Goal: Task Accomplishment & Management: Use online tool/utility

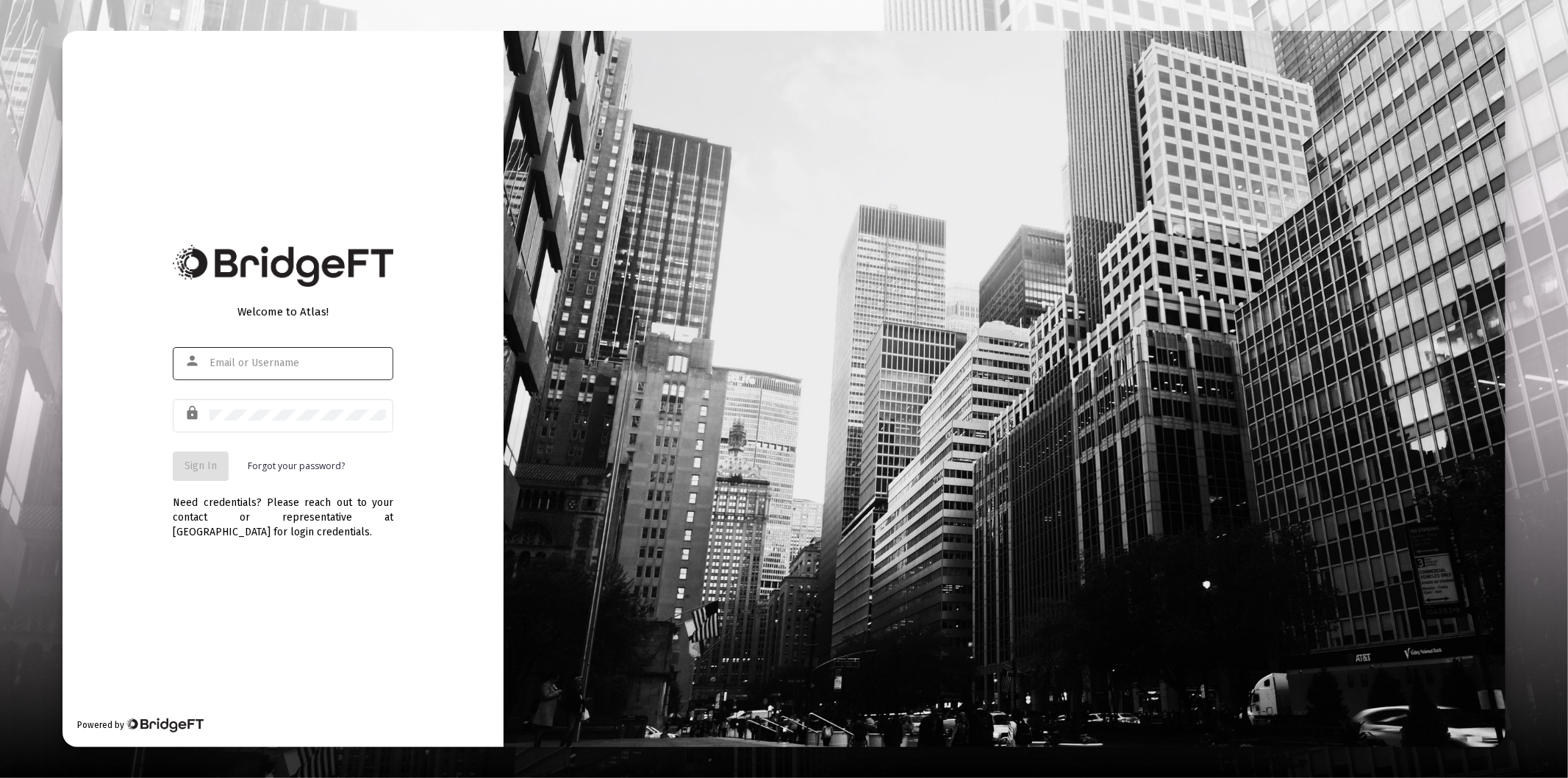
click at [239, 357] on input "text" at bounding box center [297, 363] width 176 height 12
type input "[PERSON_NAME][EMAIL_ADDRESS][DOMAIN_NAME]"
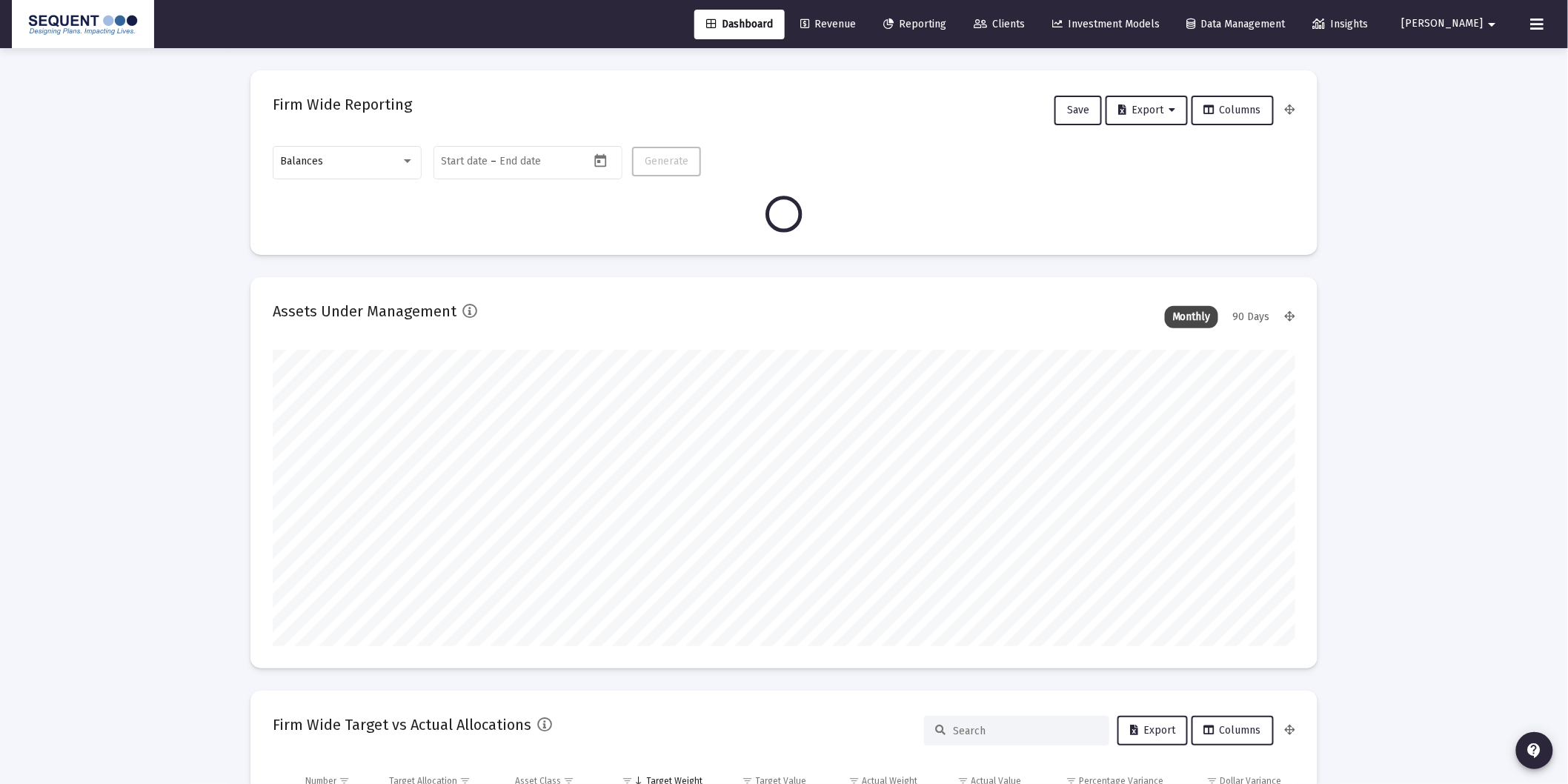
scroll to position [296, 550]
type input "[DATE]"
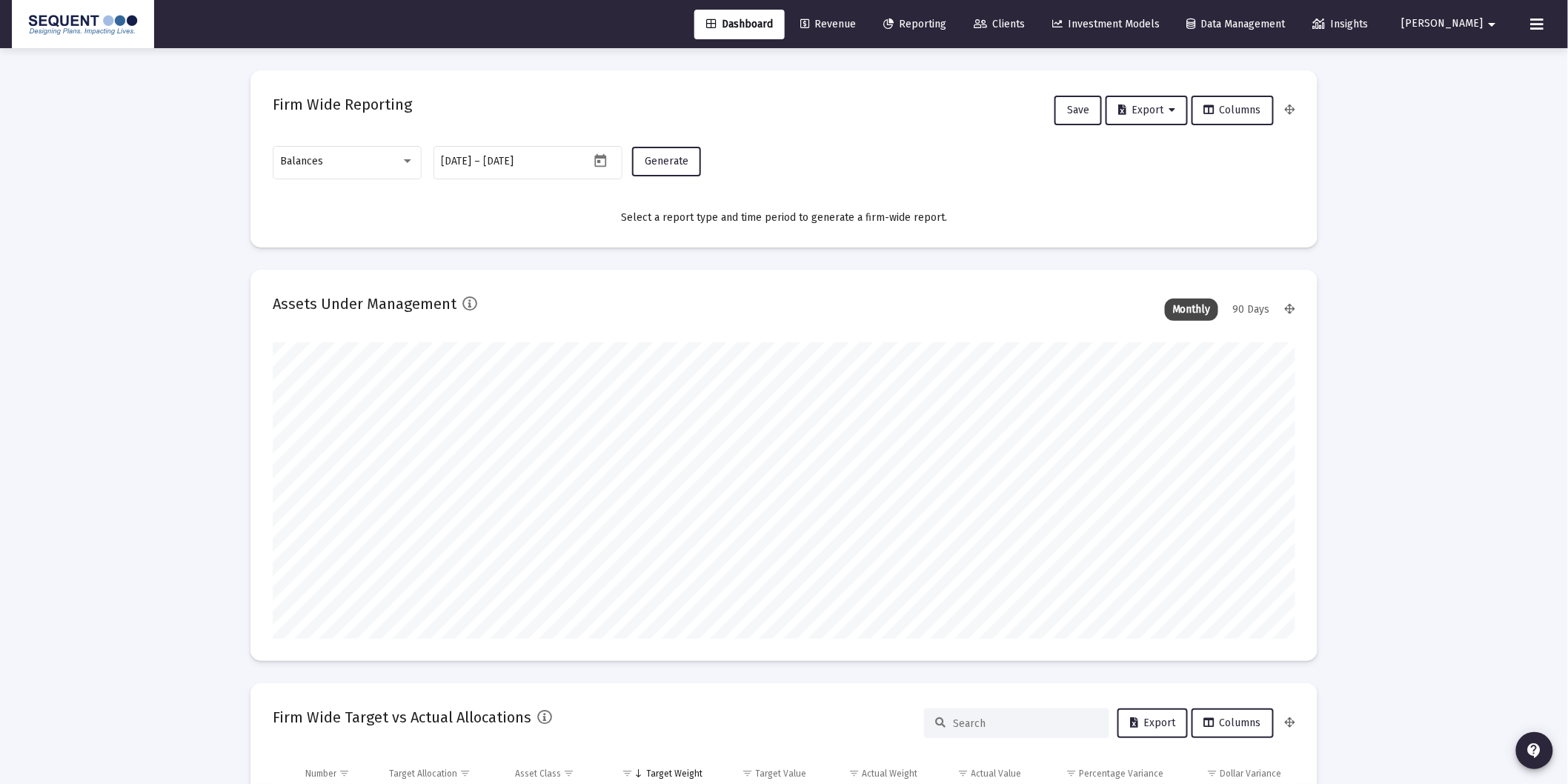
scroll to position [296, 477]
click at [396, 166] on div "Balances" at bounding box center [340, 161] width 120 height 12
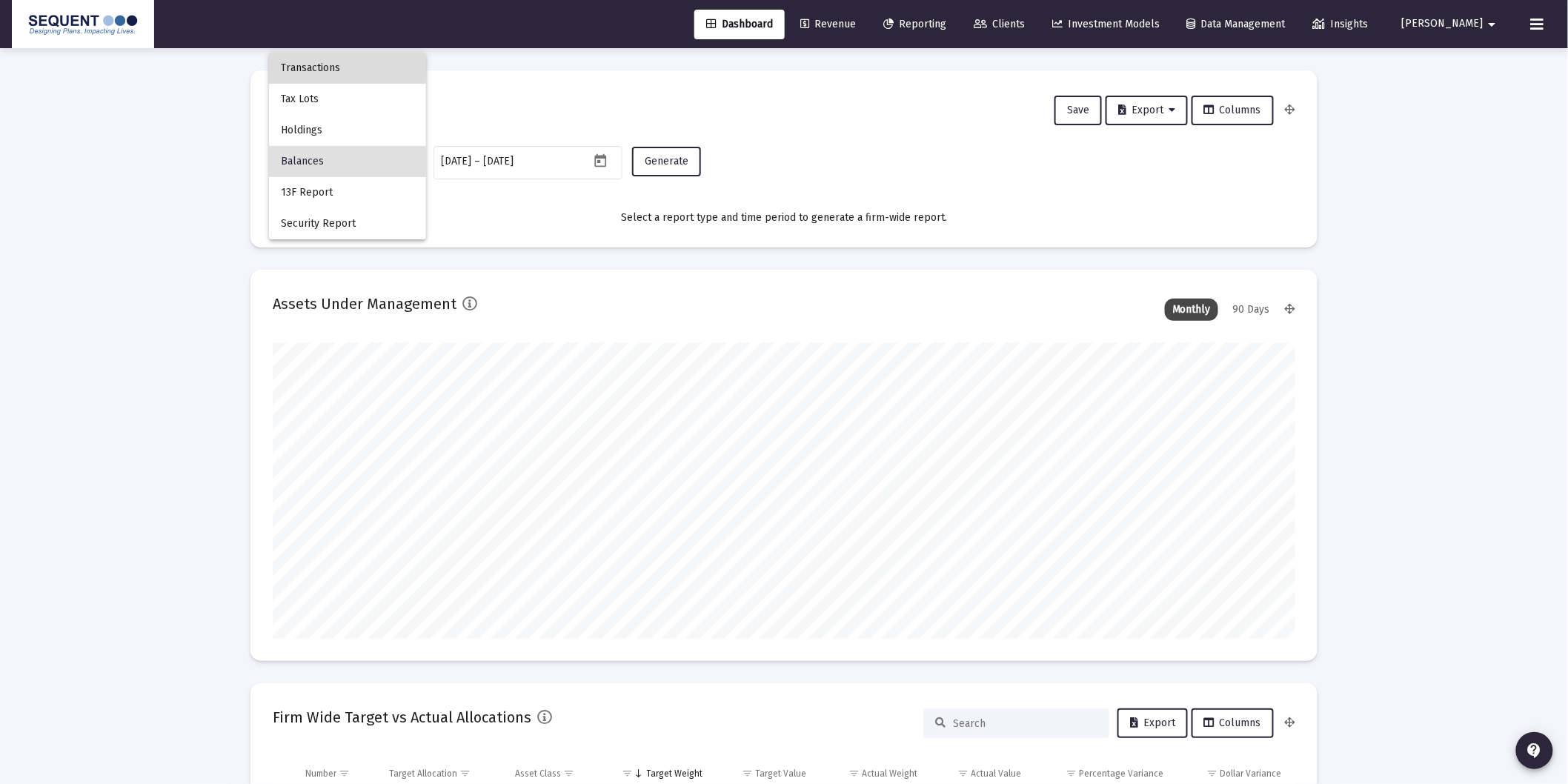
click at [327, 65] on span "Transactions" at bounding box center [347, 67] width 133 height 31
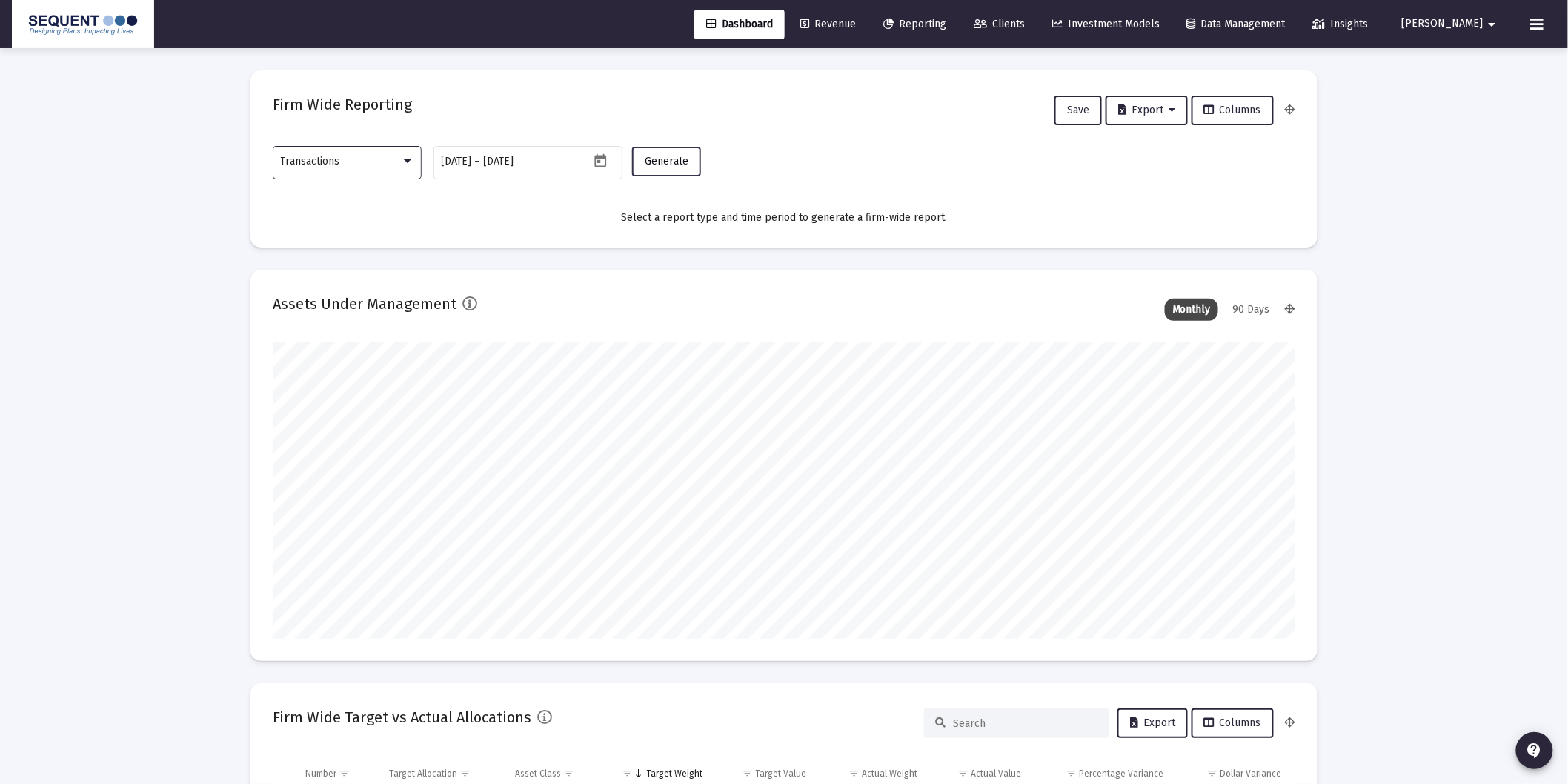
click at [665, 173] on button "Generate" at bounding box center [667, 161] width 69 height 29
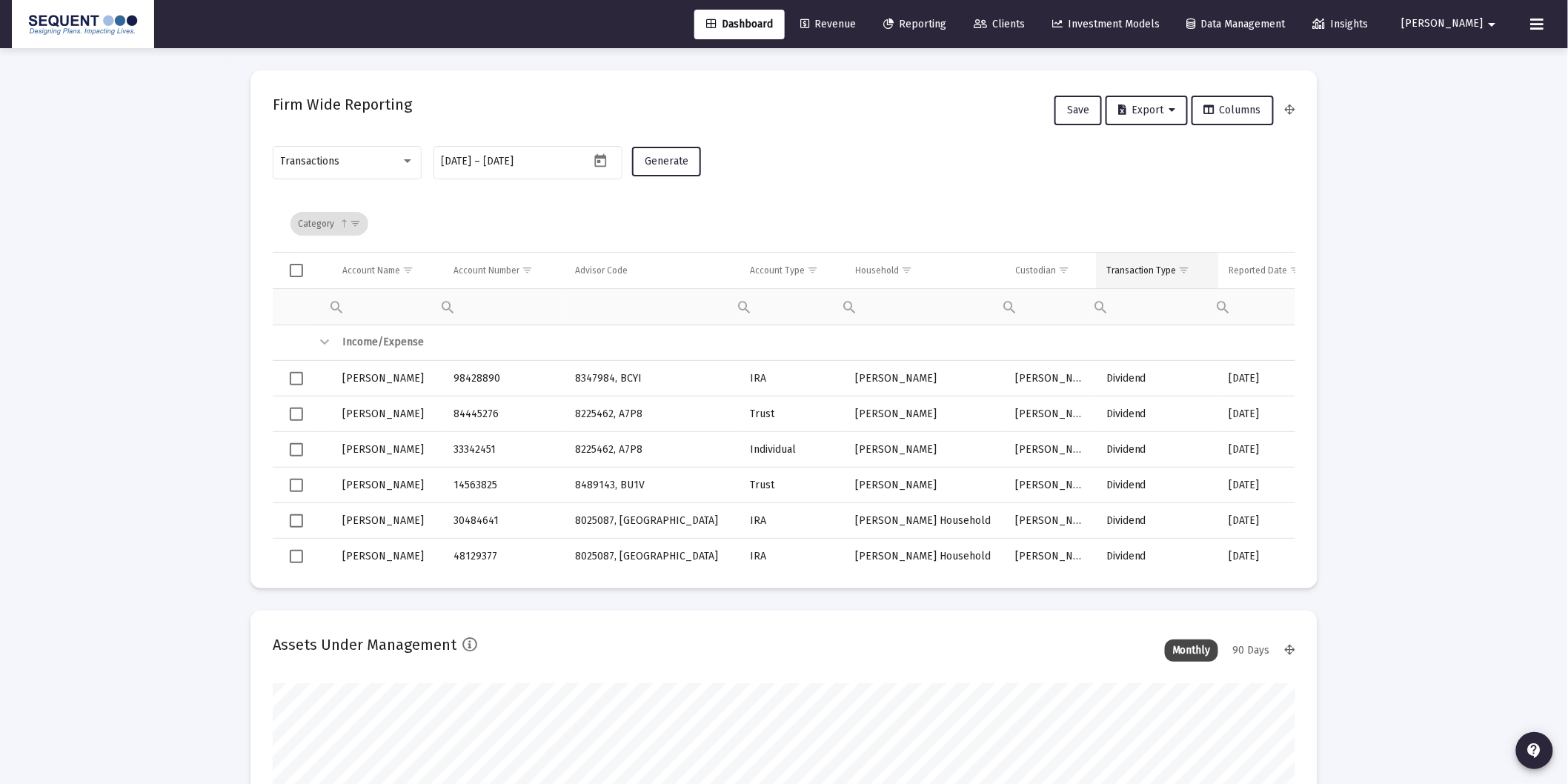
click at [1180, 267] on span "Show filter options for column 'Transaction Type'" at bounding box center [1185, 270] width 11 height 11
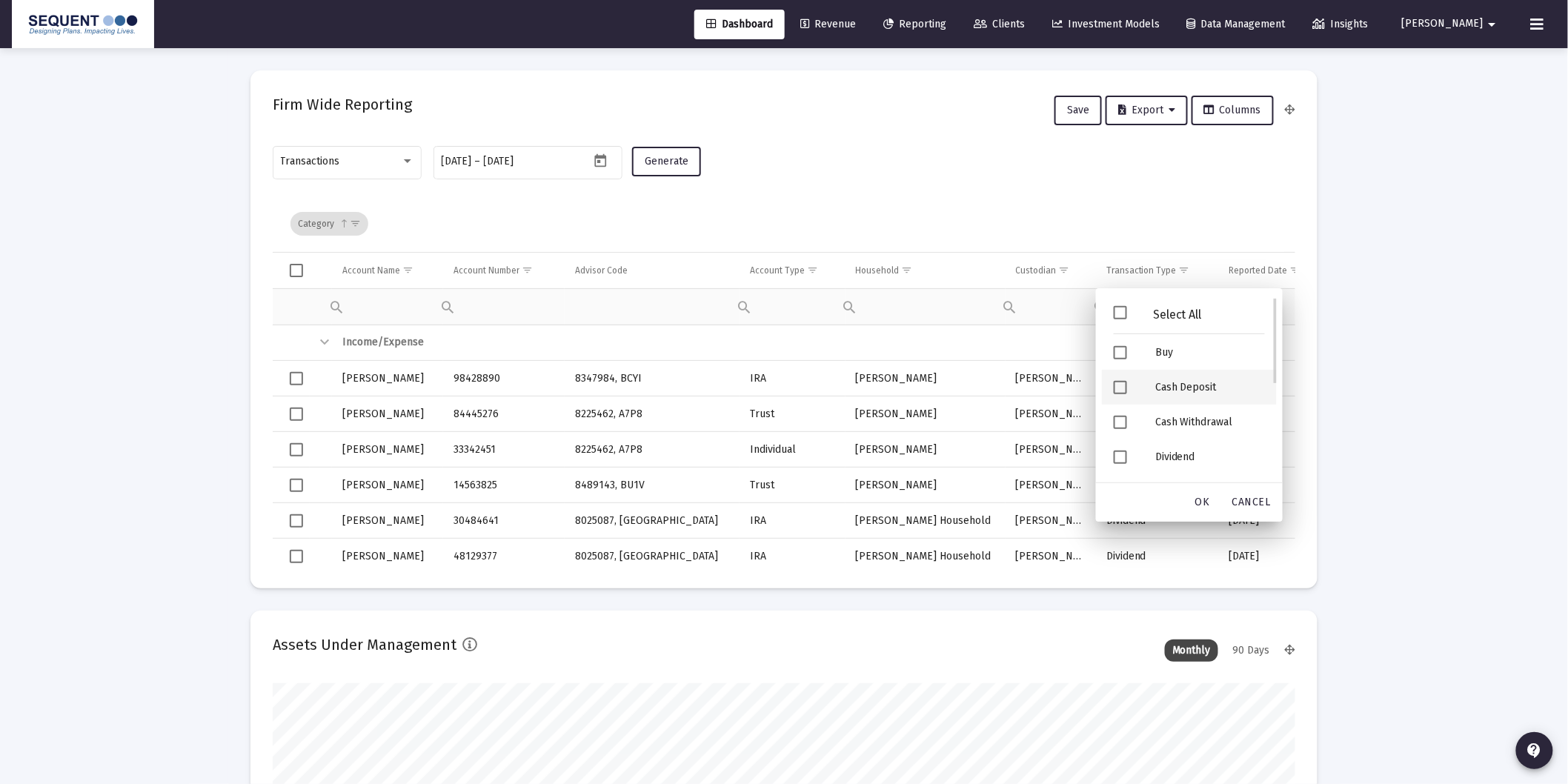
click at [1187, 392] on div "Cash Deposit" at bounding box center [1210, 388] width 133 height 35
click at [1211, 500] on div "OK" at bounding box center [1203, 503] width 48 height 27
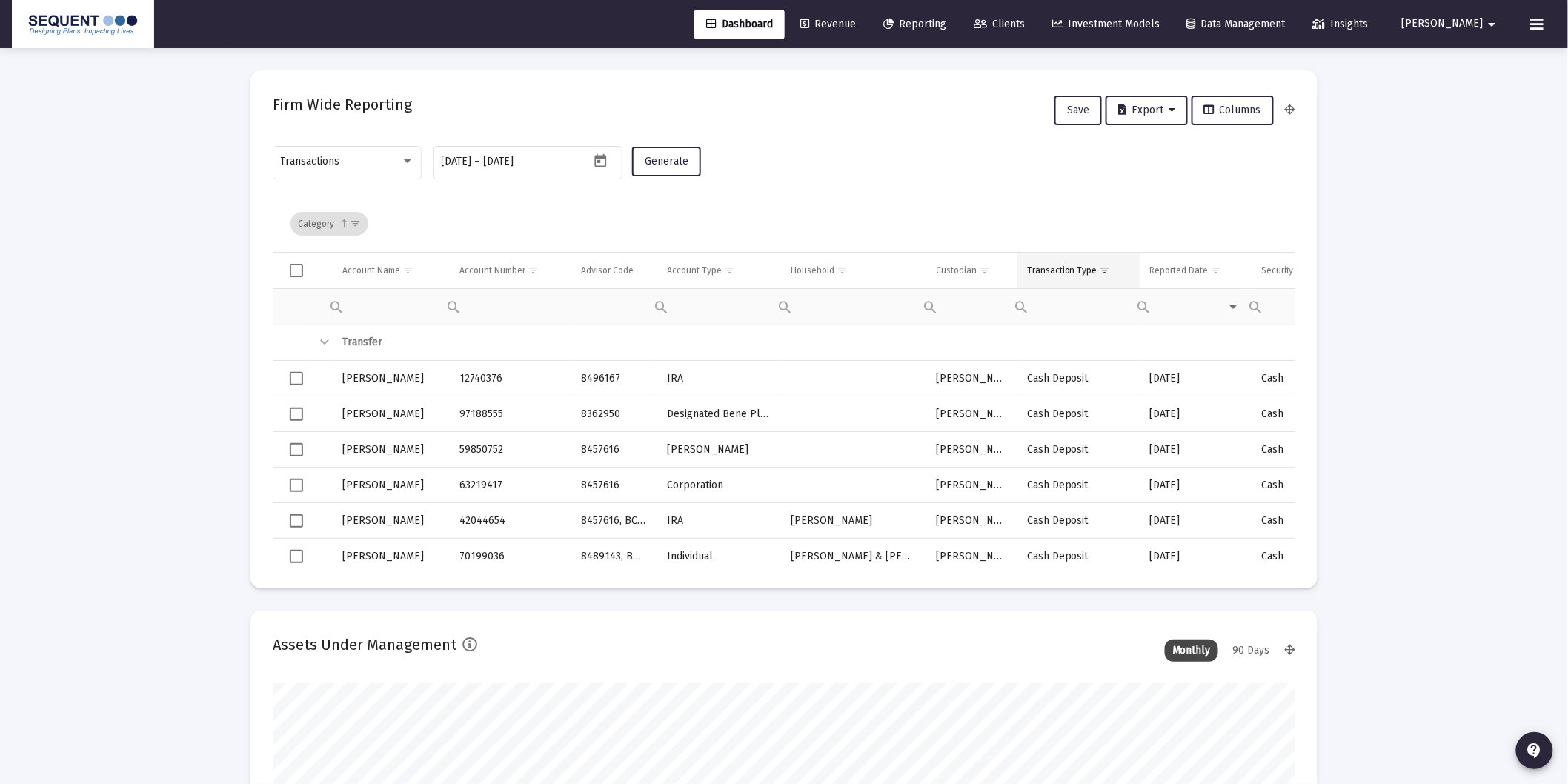
click at [1082, 272] on div "Transaction Type" at bounding box center [1062, 270] width 71 height 12
click at [1134, 107] on span "Export" at bounding box center [1147, 110] width 57 height 13
click at [1145, 147] on button "Export All Rows" at bounding box center [1153, 148] width 101 height 36
